Goal: Find contact information: Find contact information

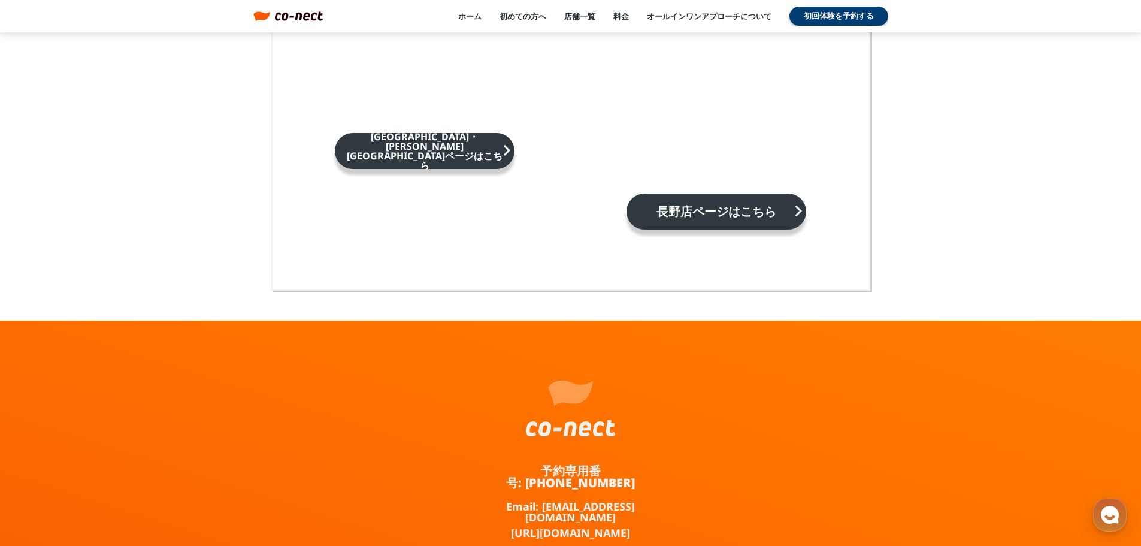
scroll to position [7868, 0]
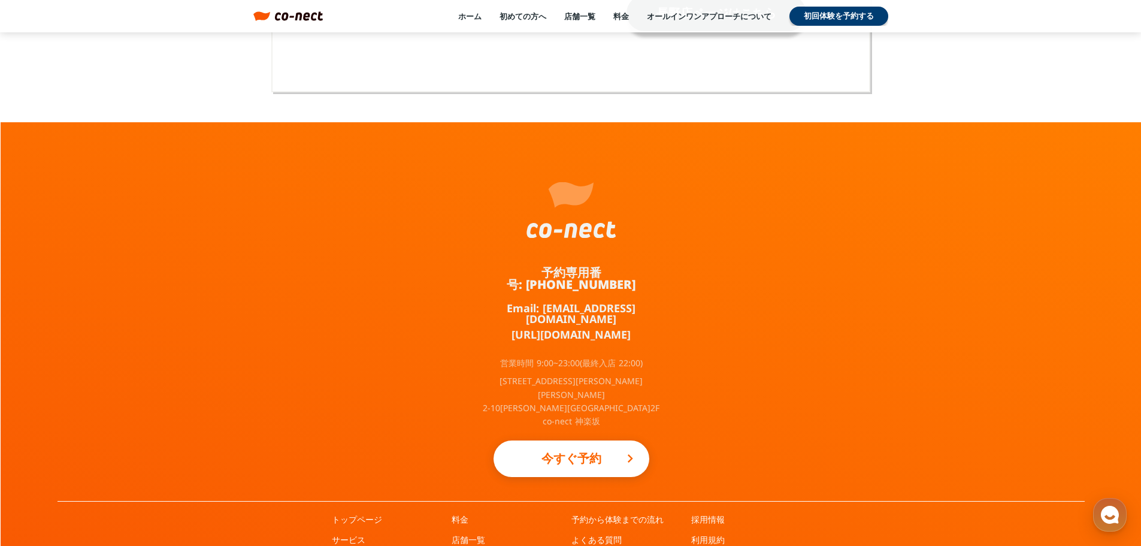
drag, startPoint x: 641, startPoint y: 203, endPoint x: 499, endPoint y: 217, distance: 142.1
click at [546, 196] on div "予約専用番号: 050-3645-2324 Email: info@co-nect.co.jp https://lin.ee/TQ5dRbT 営業時間 9:0…" at bounding box center [572, 311] width 180 height 379
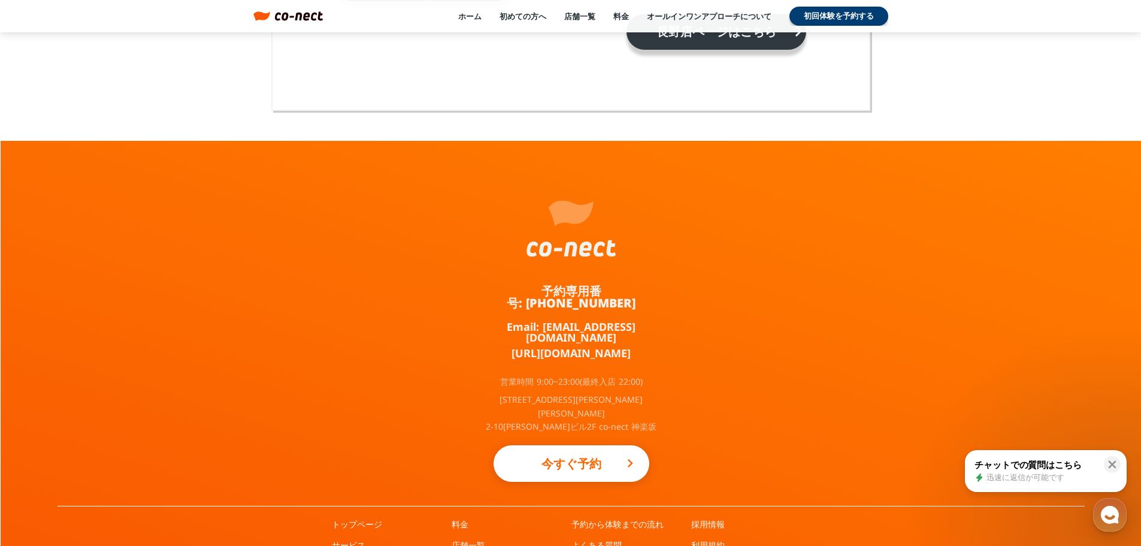
scroll to position [7868, 0]
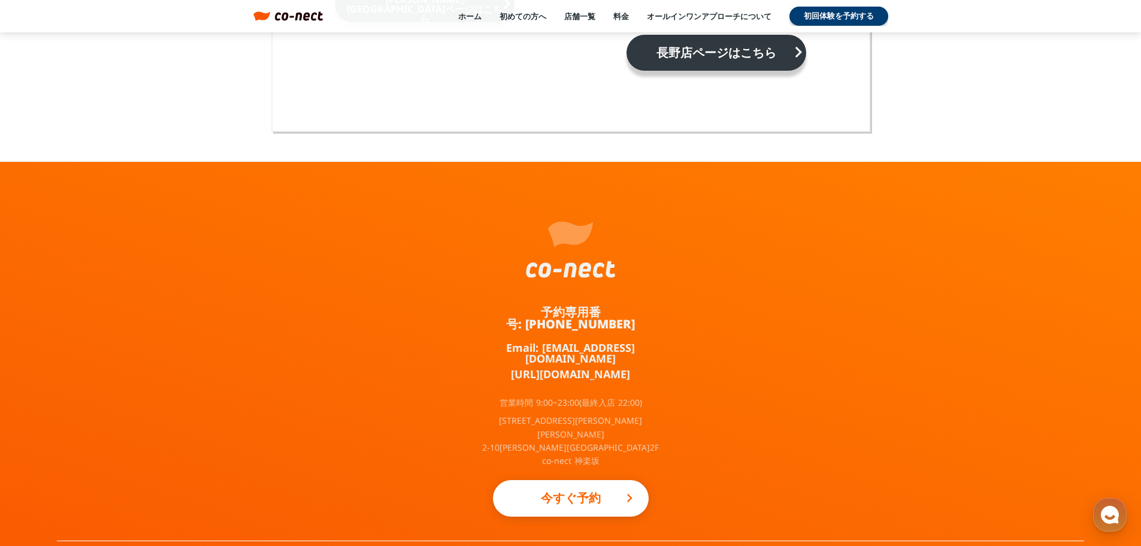
scroll to position [7868, 0]
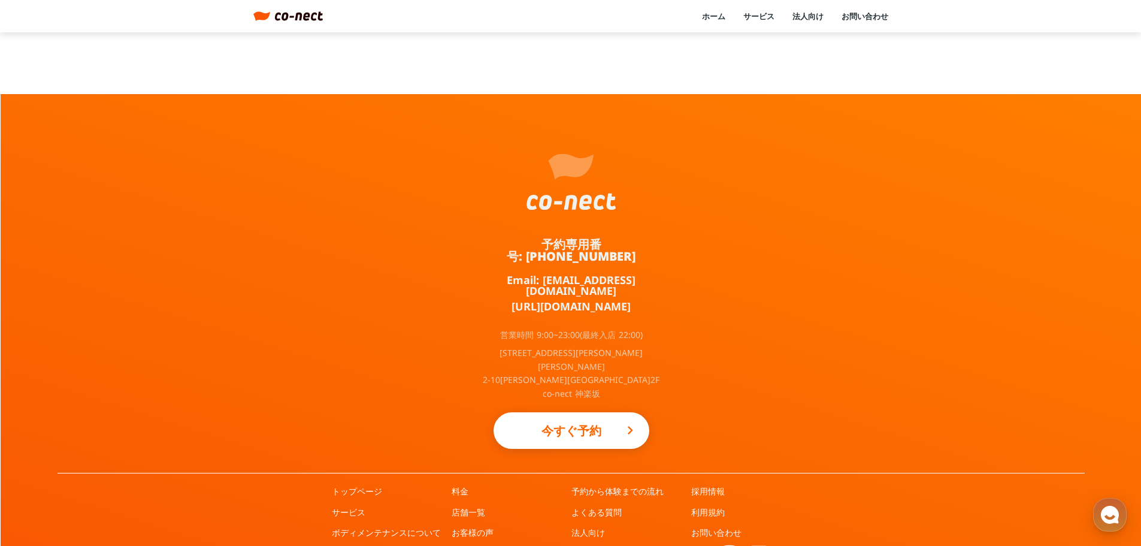
scroll to position [605, 0]
